Goal: Book appointment/travel/reservation

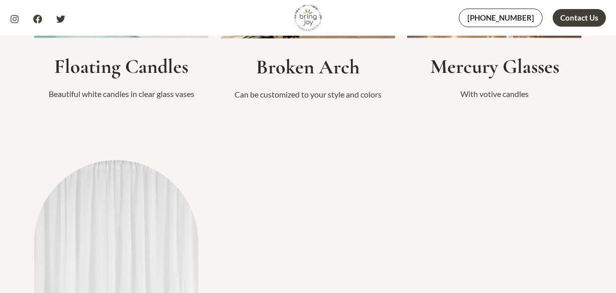
scroll to position [1004, 0]
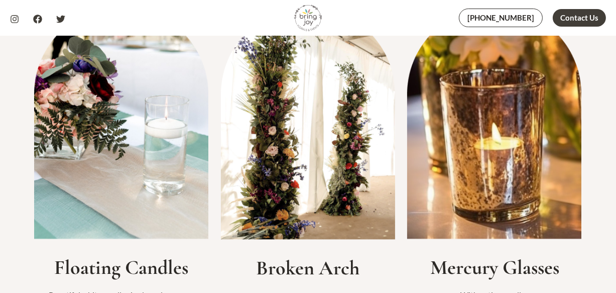
click at [357, 157] on img at bounding box center [308, 123] width 175 height 232
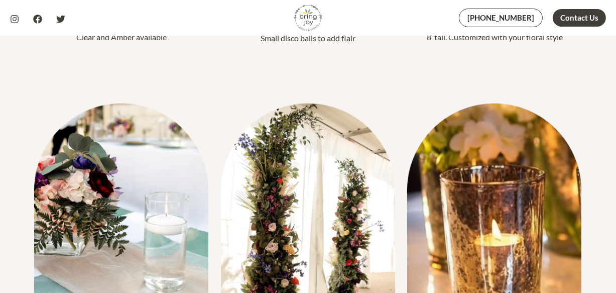
scroll to position [853, 0]
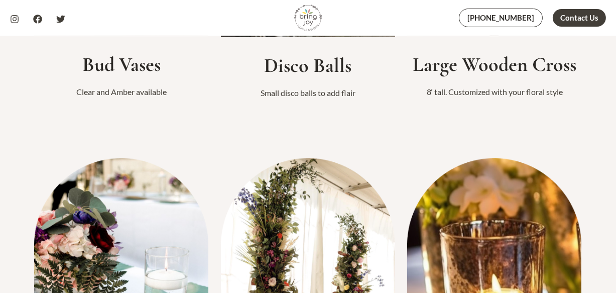
click at [295, 230] on img at bounding box center [308, 274] width 175 height 232
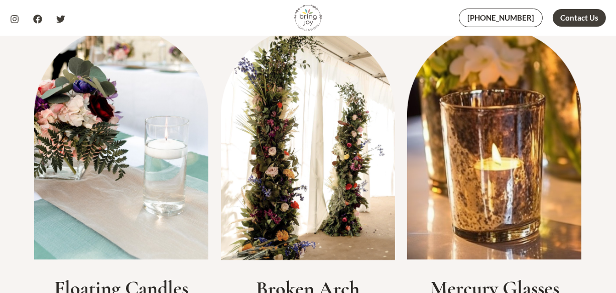
scroll to position [1054, 0]
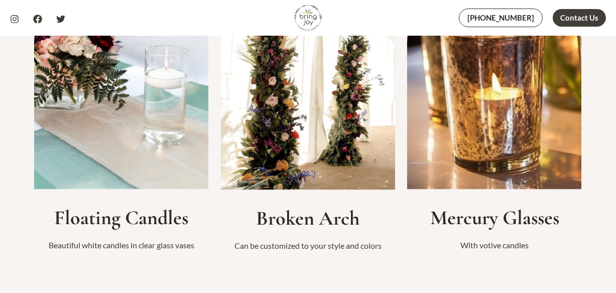
click at [300, 221] on h2 "Broken Arch" at bounding box center [308, 218] width 175 height 24
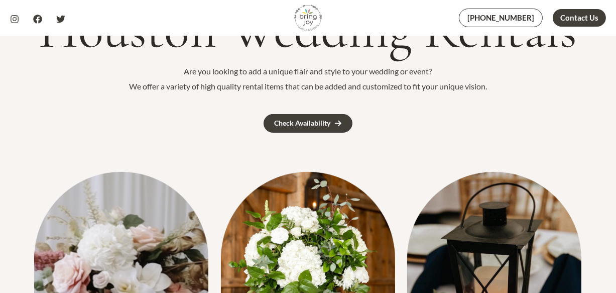
scroll to position [100, 0]
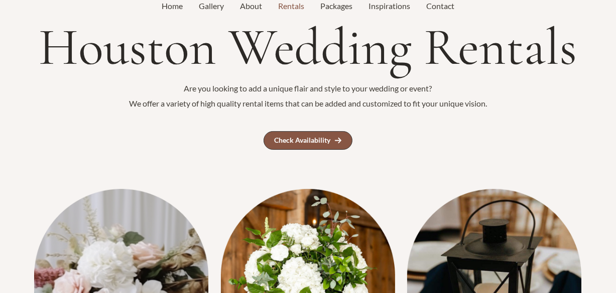
click at [329, 145] on link "Check Availability" at bounding box center [308, 140] width 89 height 19
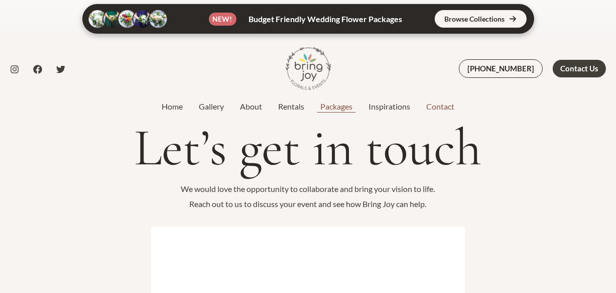
click at [337, 104] on link "Packages" at bounding box center [336, 106] width 48 height 12
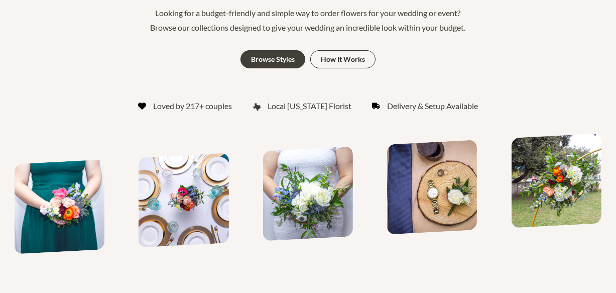
scroll to position [100, 0]
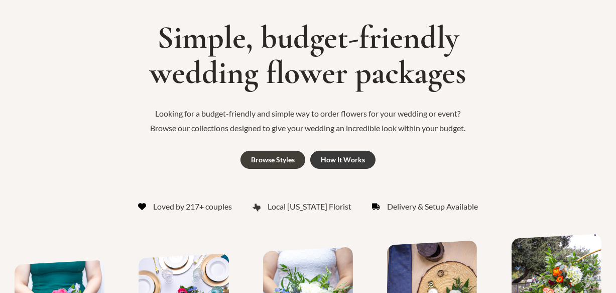
click at [347, 162] on div "How It Works" at bounding box center [343, 159] width 44 height 7
